Goal: Task Accomplishment & Management: Use online tool/utility

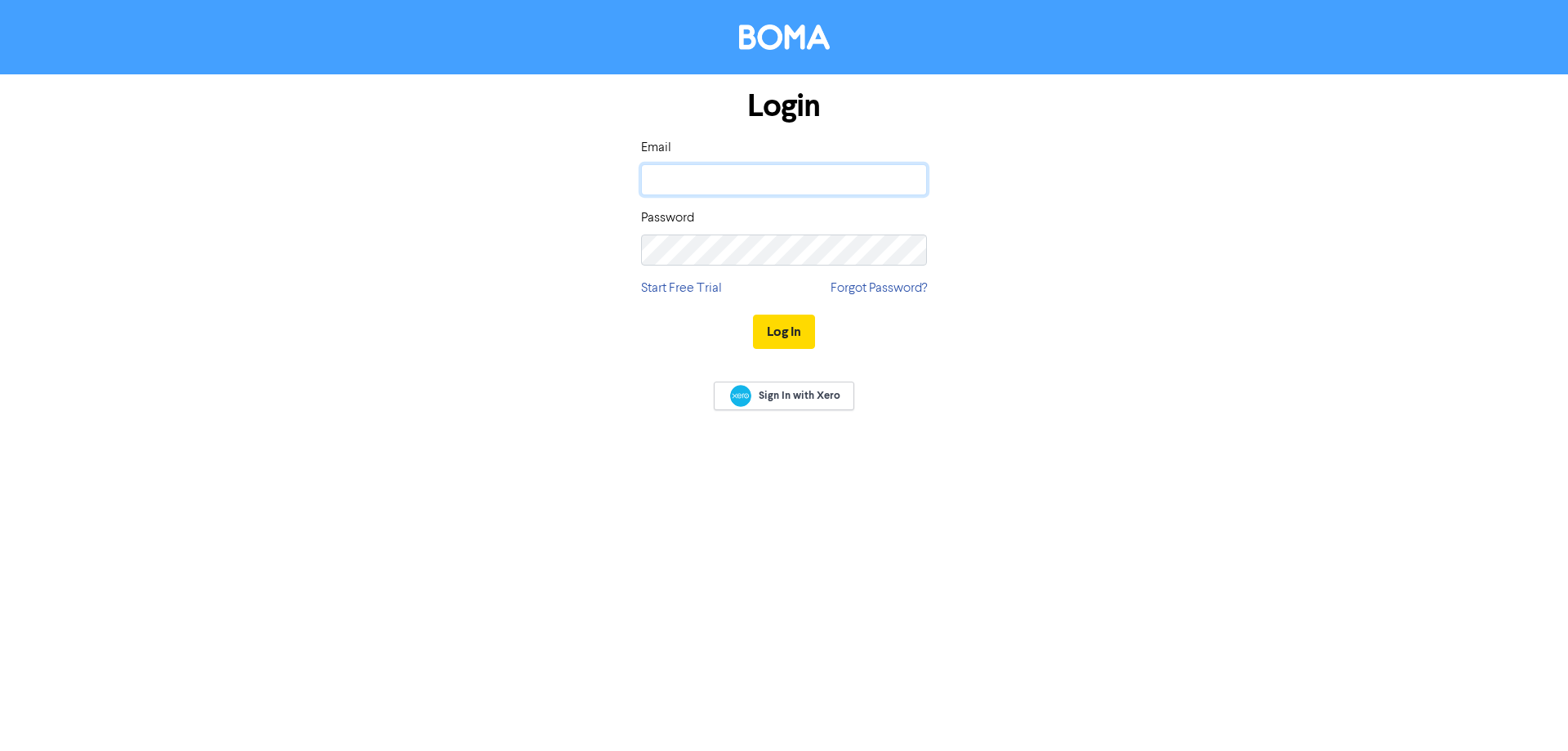
click at [710, 183] on input "email" at bounding box center [784, 180] width 286 height 31
click at [709, 173] on input "email" at bounding box center [784, 180] width 286 height 31
type input "[PERSON_NAME][EMAIL_ADDRESS][DOMAIN_NAME]"
click at [800, 335] on button "Log In" at bounding box center [784, 331] width 62 height 34
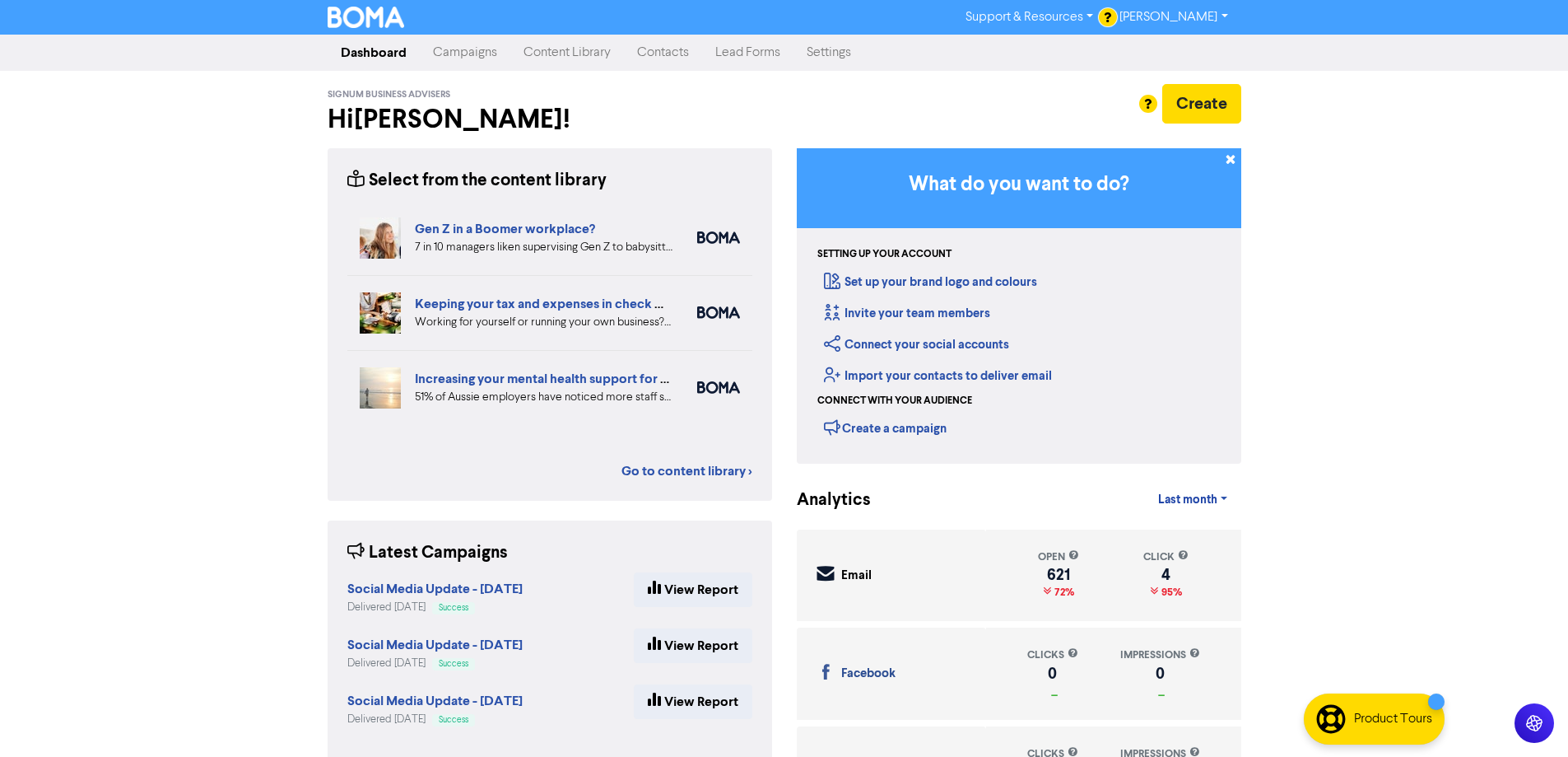
click at [557, 58] on link "Content Library" at bounding box center [567, 53] width 114 height 33
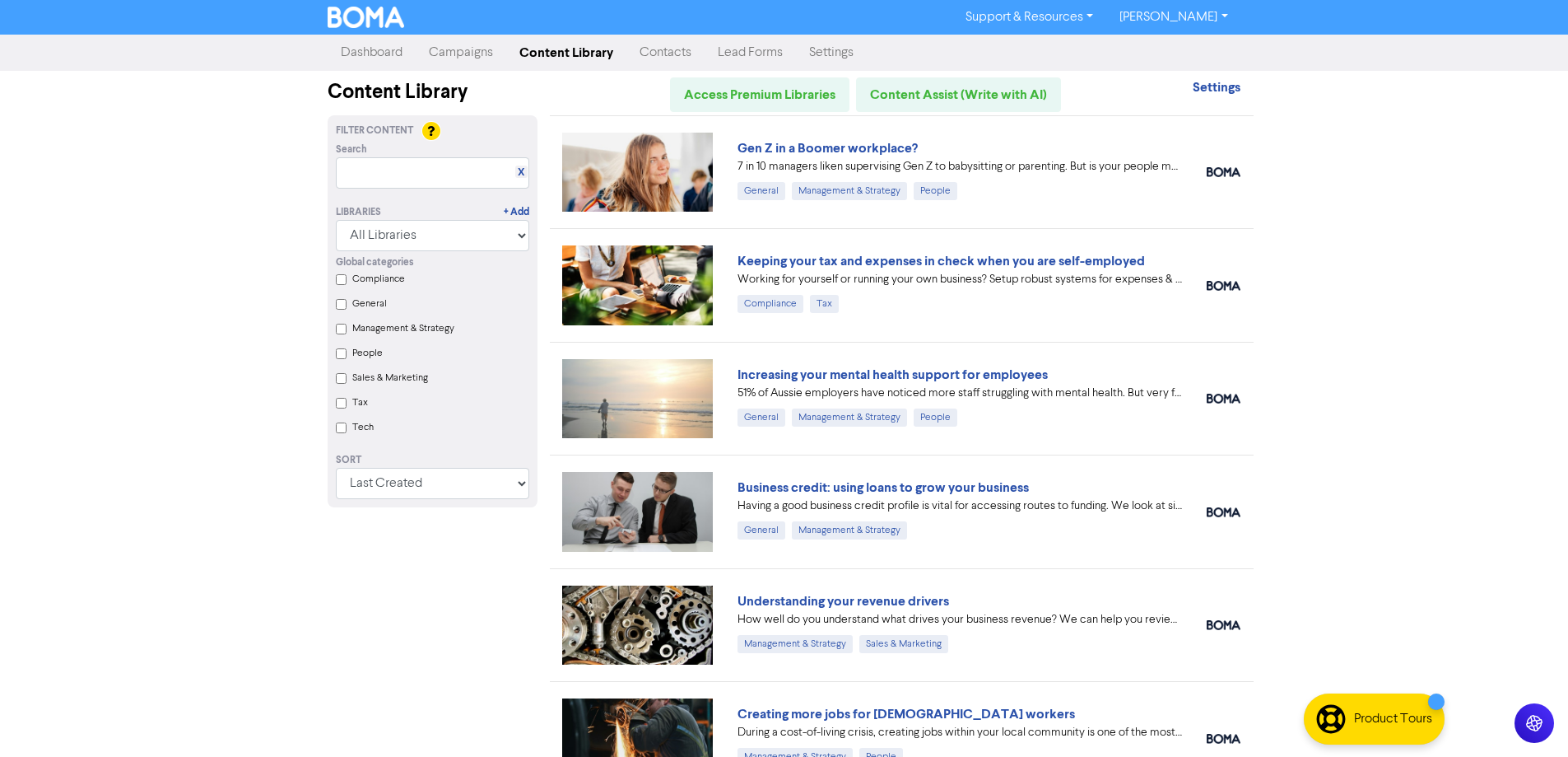
click at [437, 54] on link "Campaigns" at bounding box center [461, 53] width 90 height 33
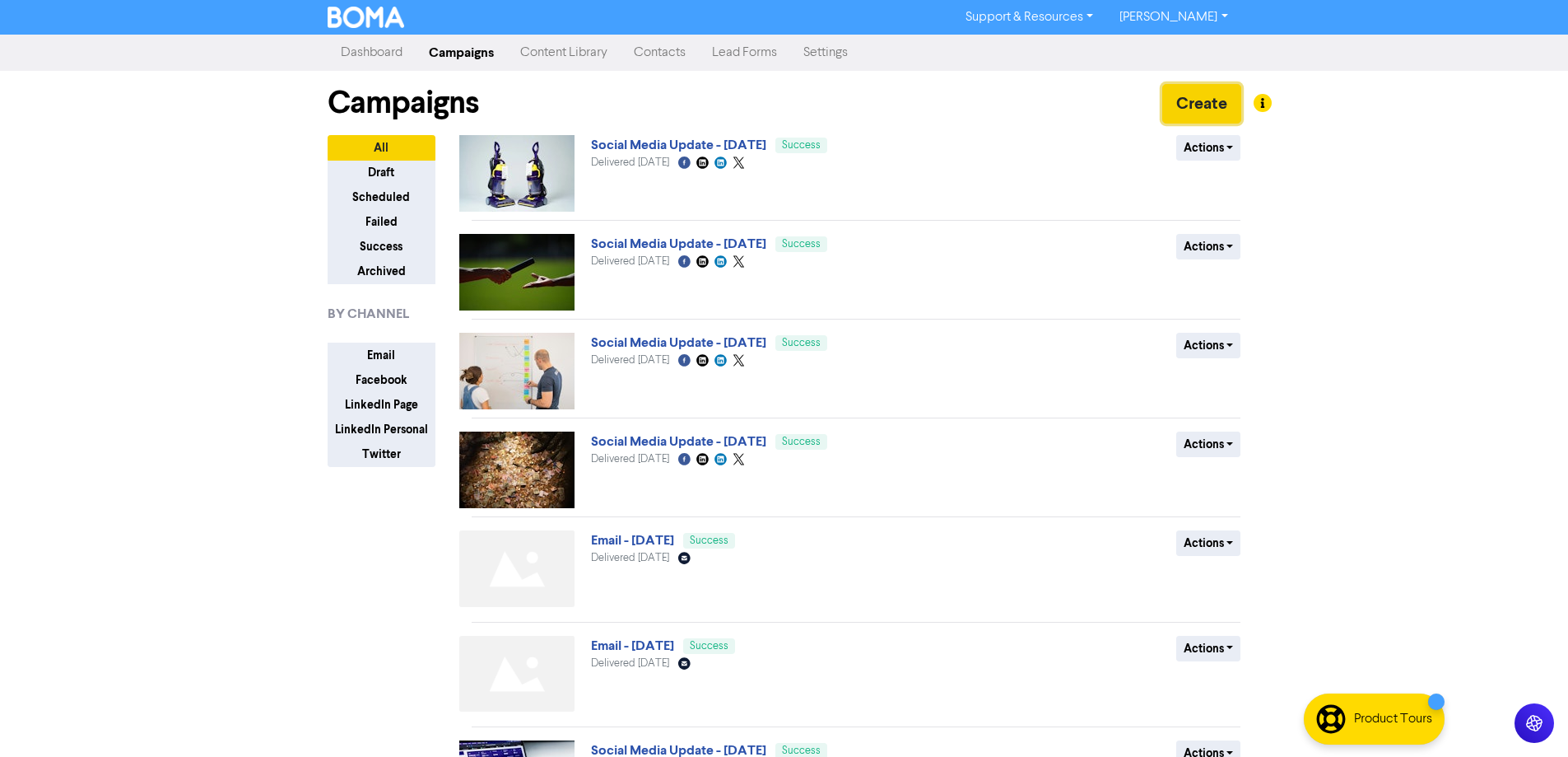
click at [1215, 102] on button "Create" at bounding box center [1202, 103] width 79 height 40
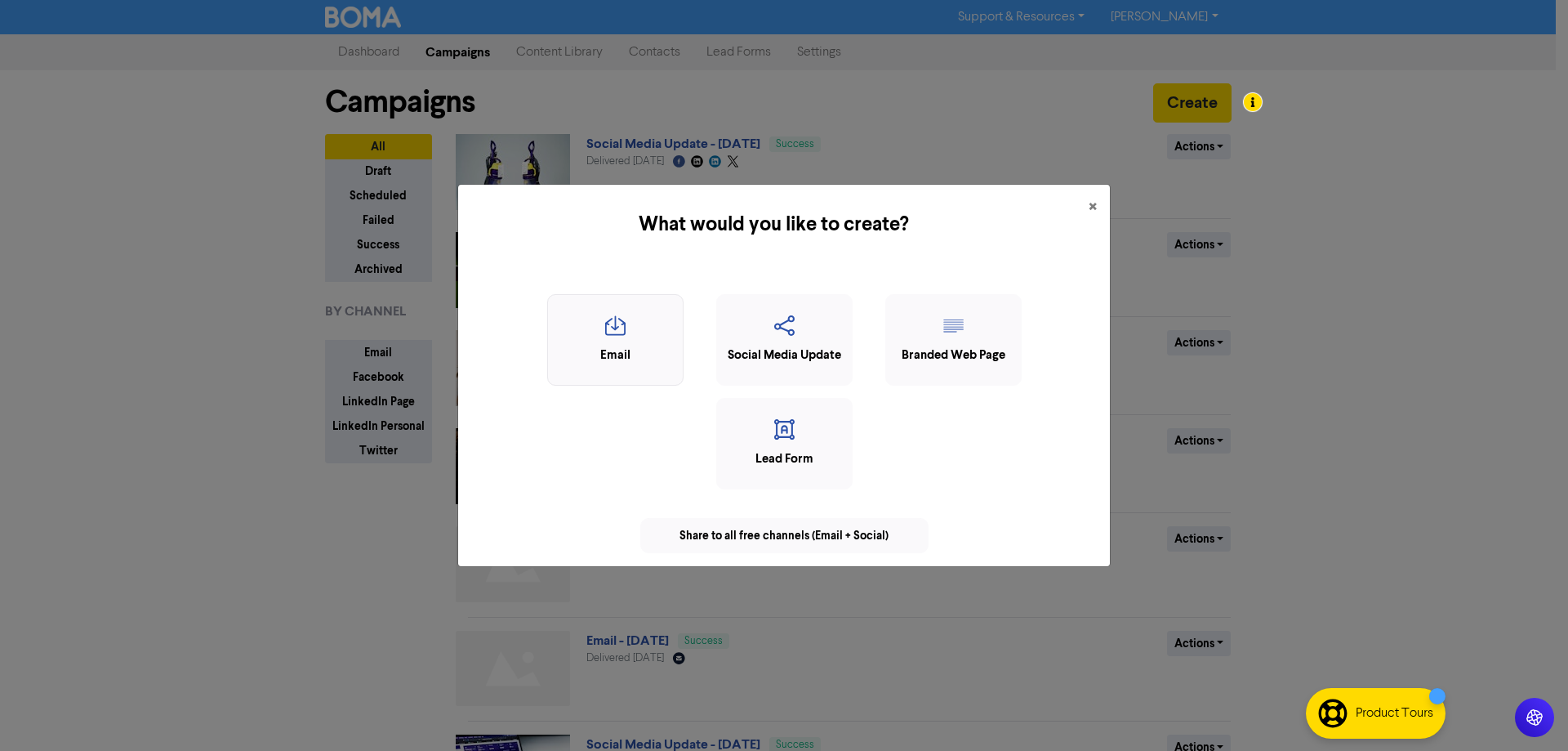
click at [632, 352] on div "Email" at bounding box center [614, 355] width 118 height 19
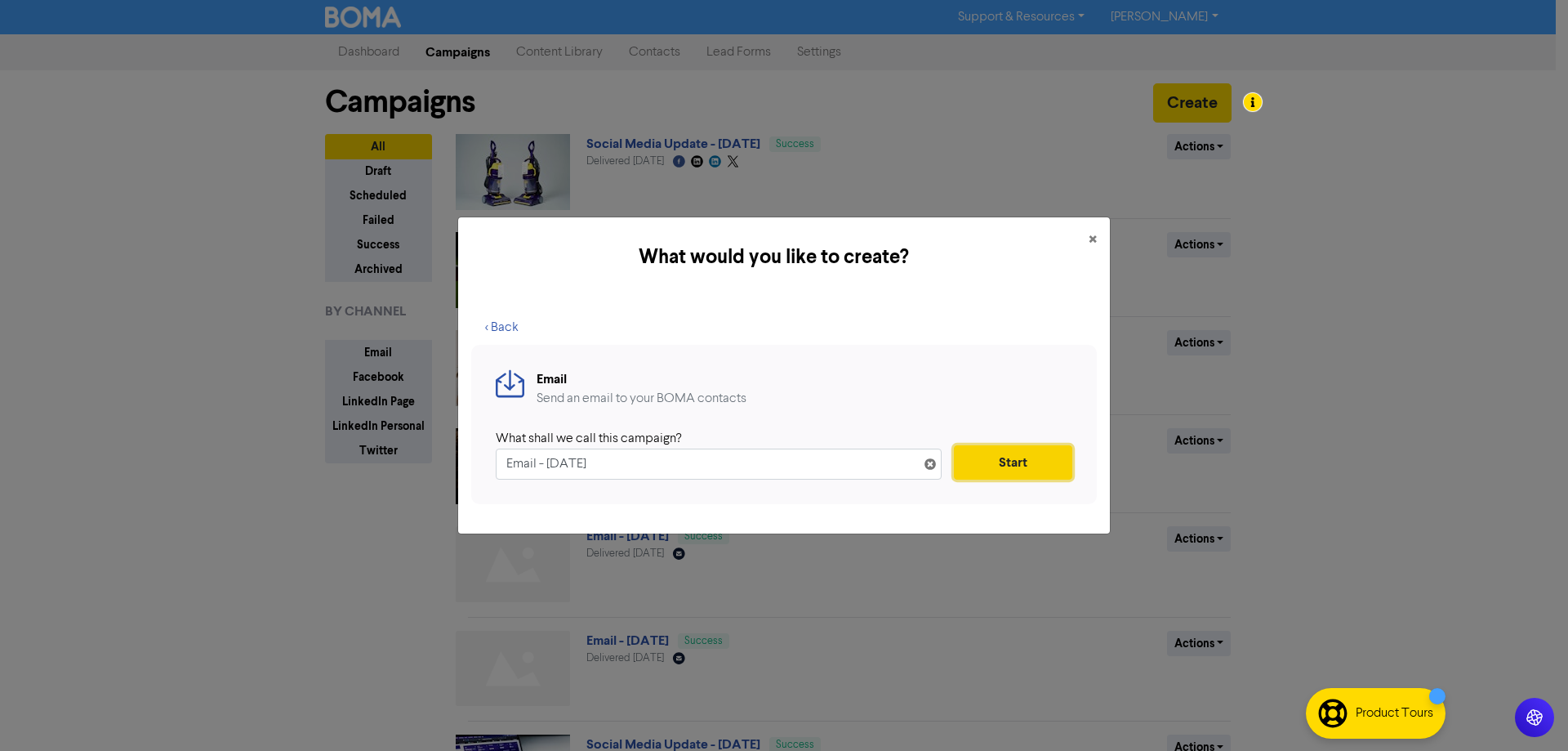
click at [1029, 468] on button "Start" at bounding box center [1012, 462] width 118 height 34
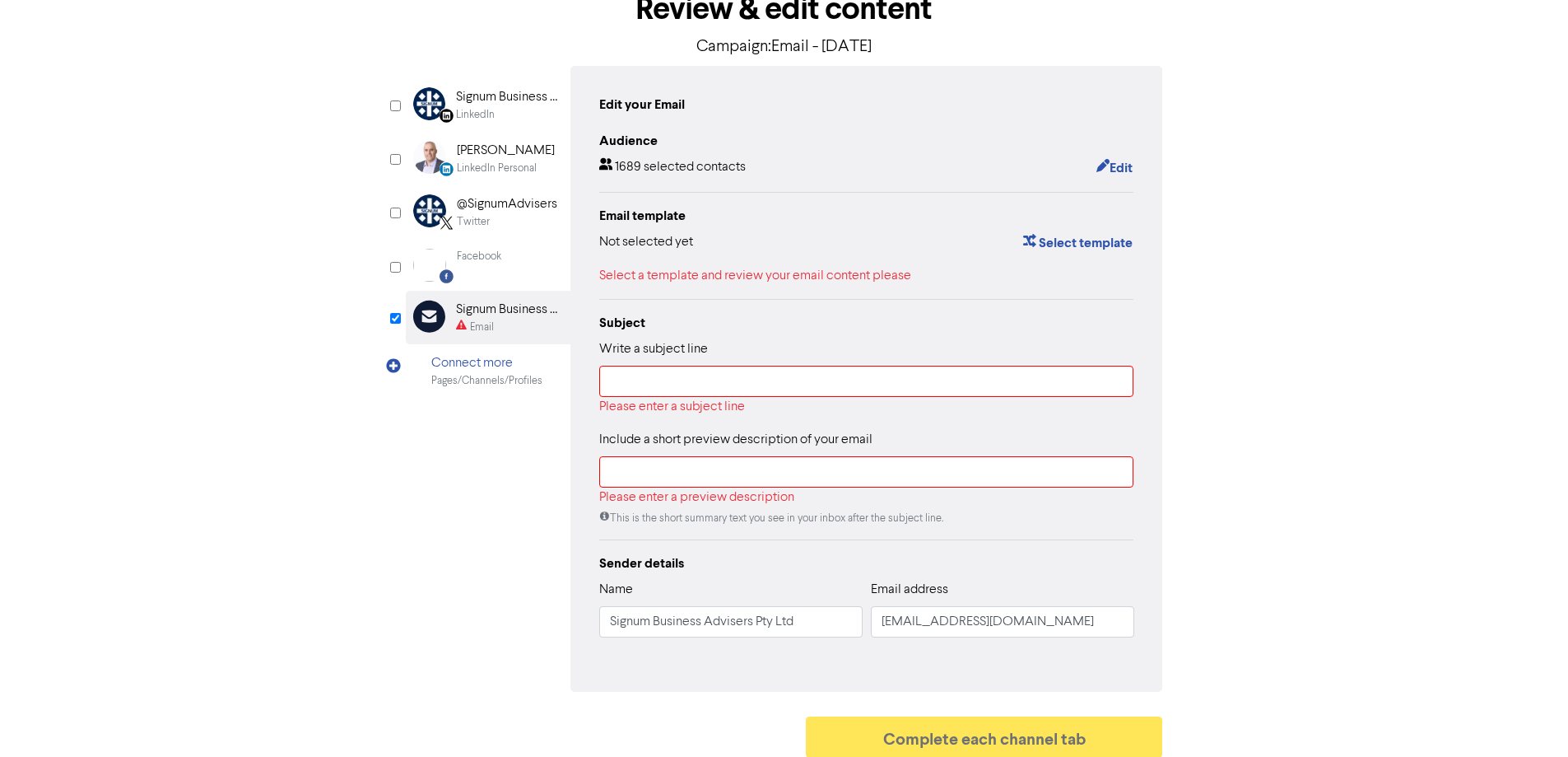
scroll to position [113, 0]
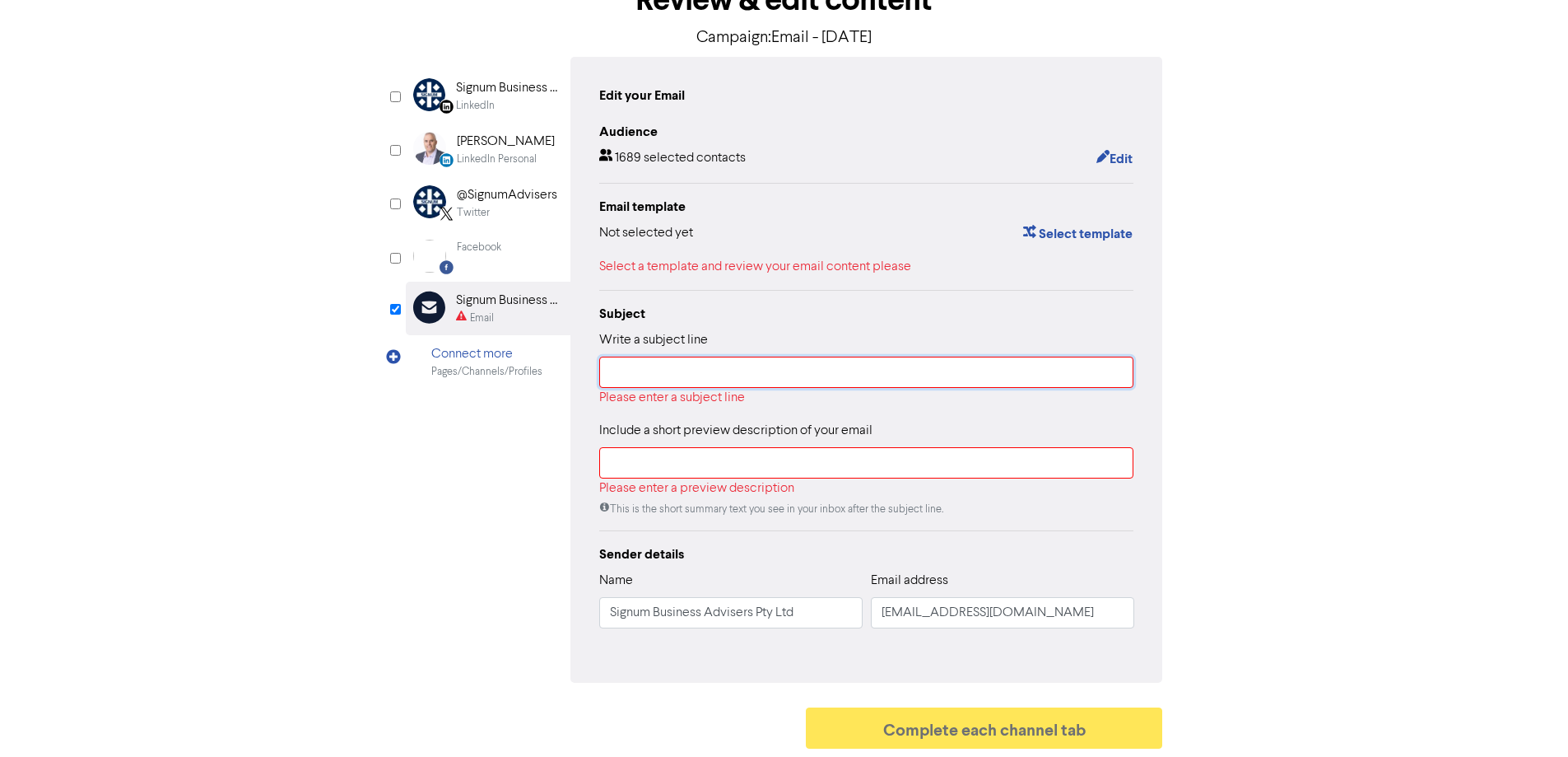
click at [814, 373] on input "text" at bounding box center [867, 372] width 535 height 31
click at [1059, 234] on button "Select template" at bounding box center [1078, 234] width 111 height 21
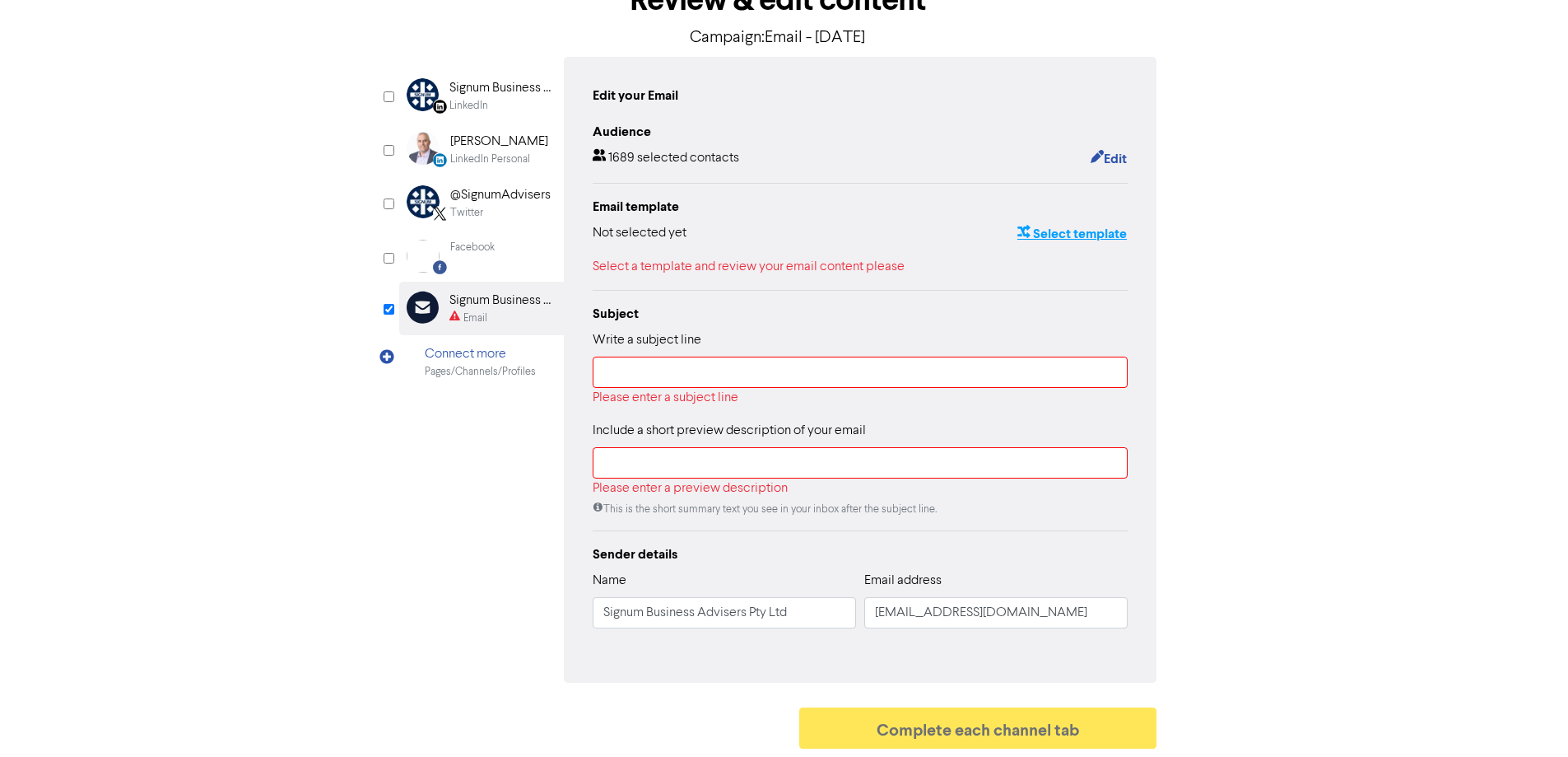
scroll to position [0, 0]
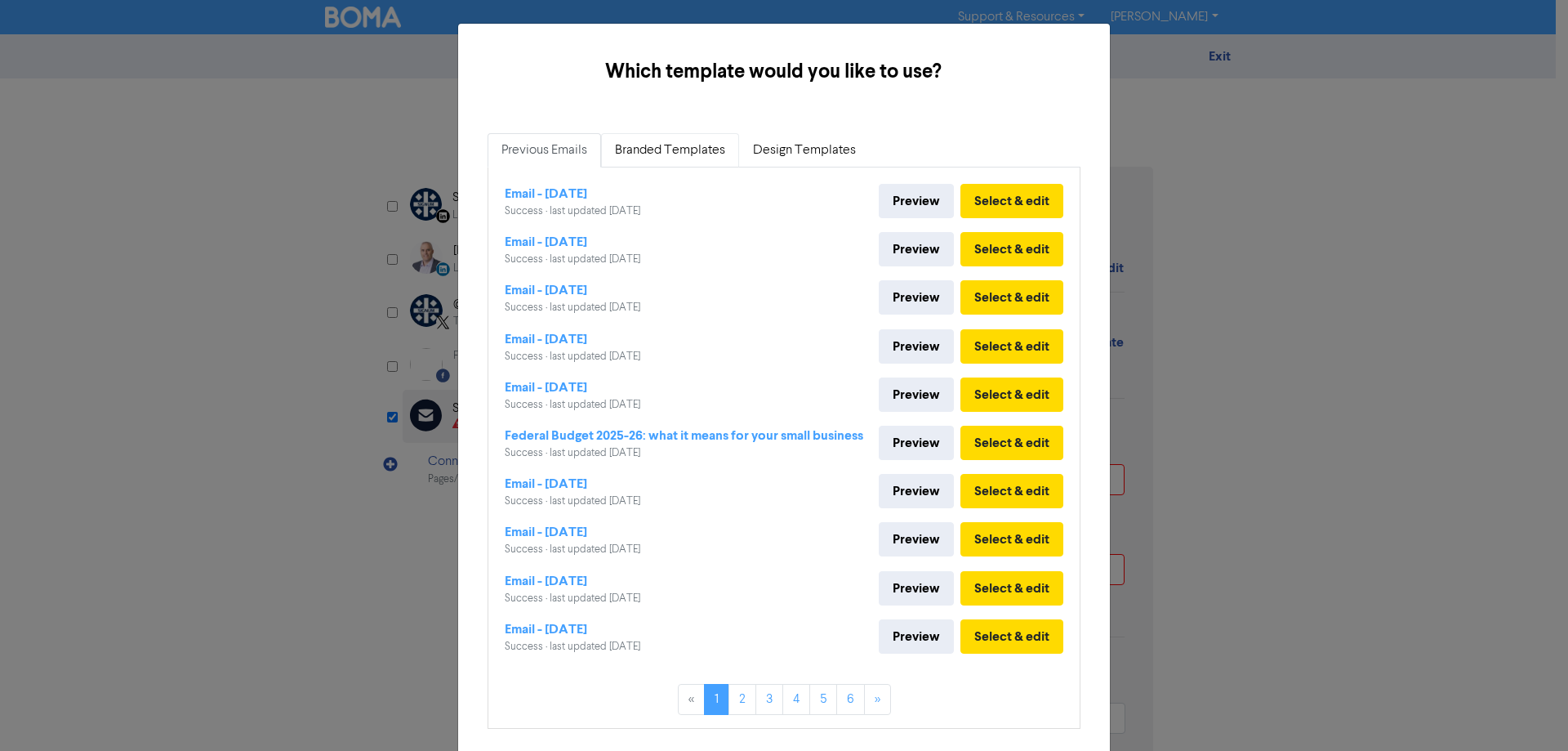
click at [662, 160] on link "Branded Templates" at bounding box center [669, 149] width 138 height 34
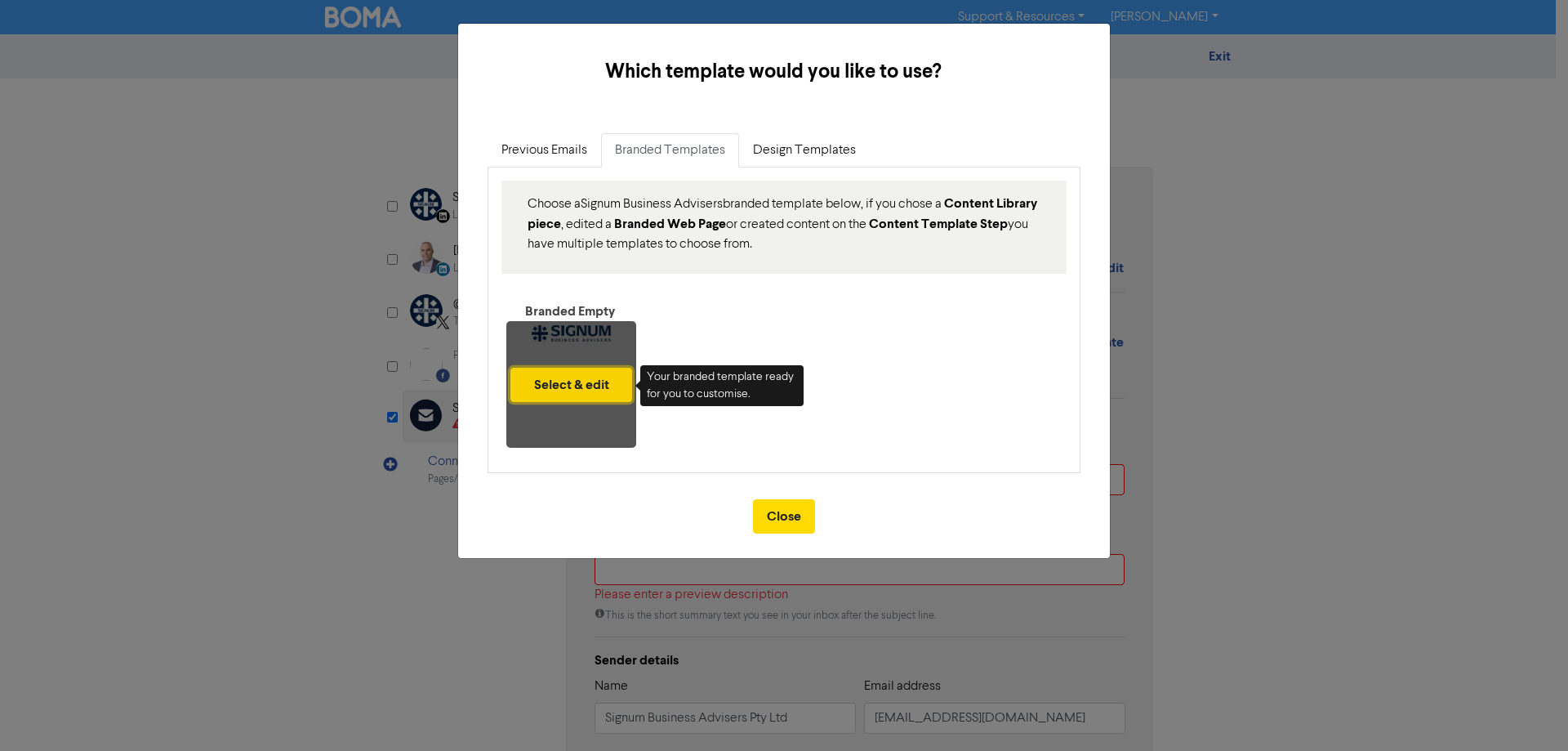
click at [553, 394] on button "Select & edit" at bounding box center [570, 384] width 122 height 34
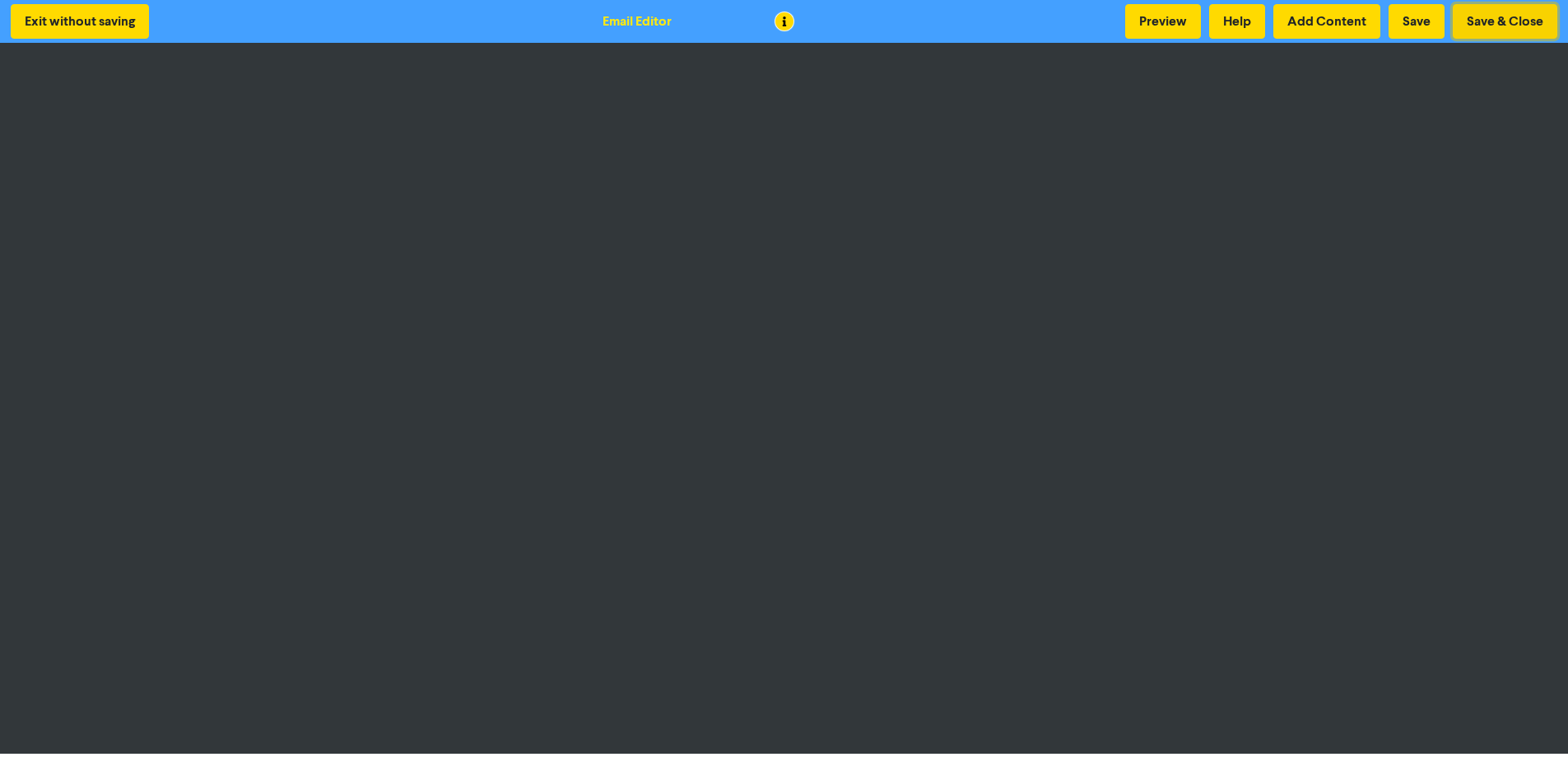
click at [1525, 25] on button "Save & Close" at bounding box center [1504, 20] width 104 height 34
